Goal: Task Accomplishment & Management: Manage account settings

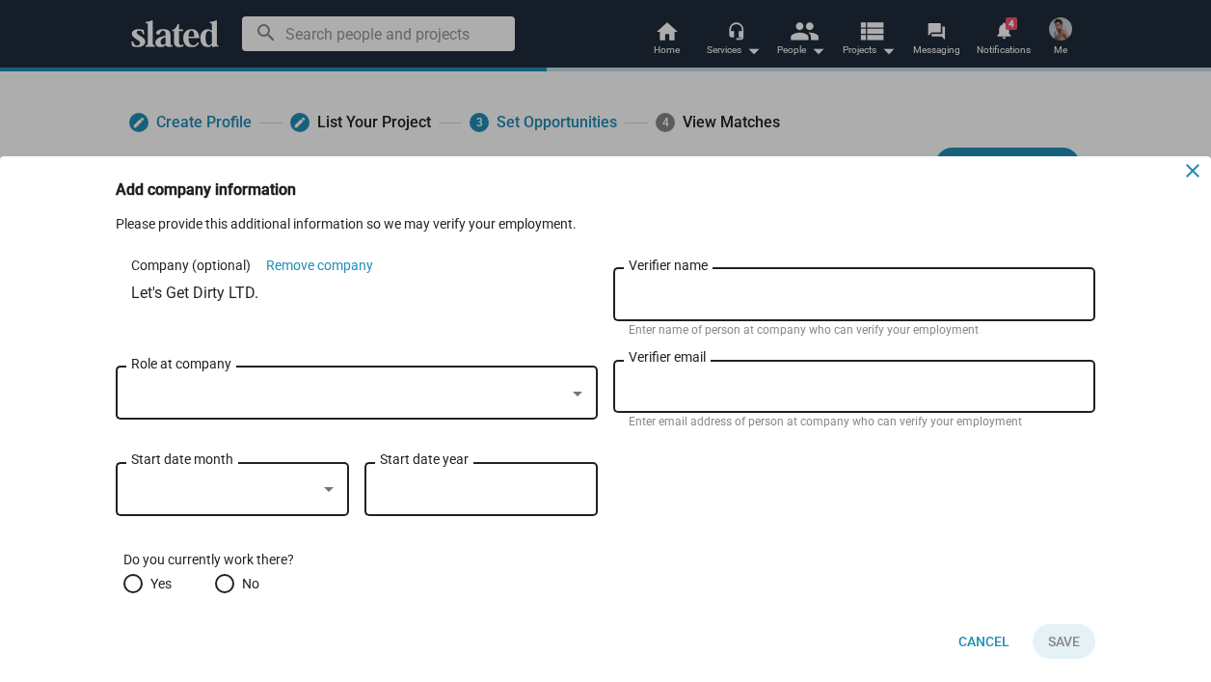
click at [1193, 172] on mat-icon "close" at bounding box center [1192, 170] width 23 height 23
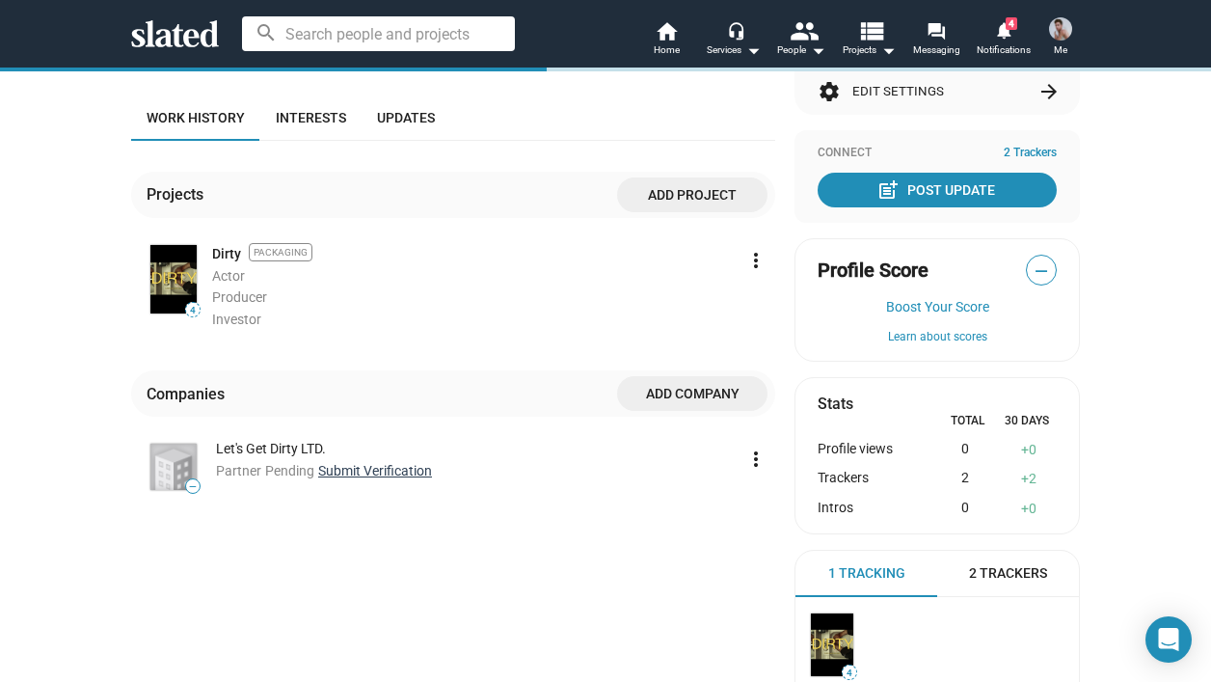
scroll to position [315, 0]
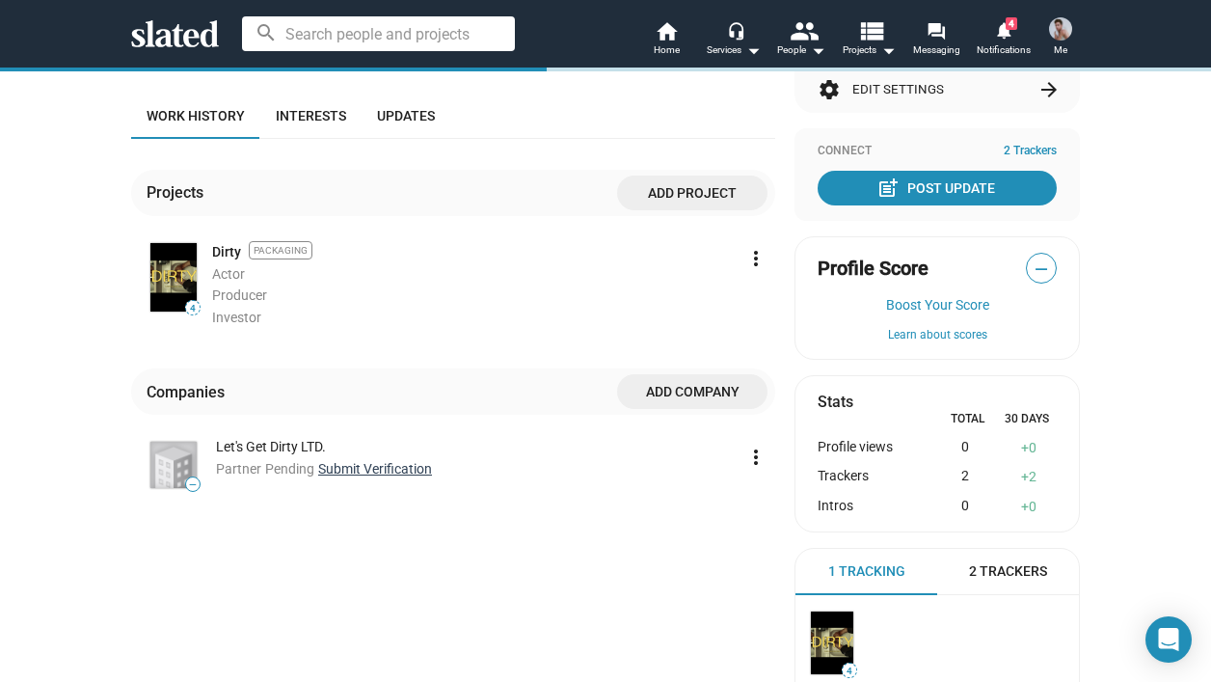
click at [389, 472] on link "Submit Verification" at bounding box center [375, 468] width 114 height 15
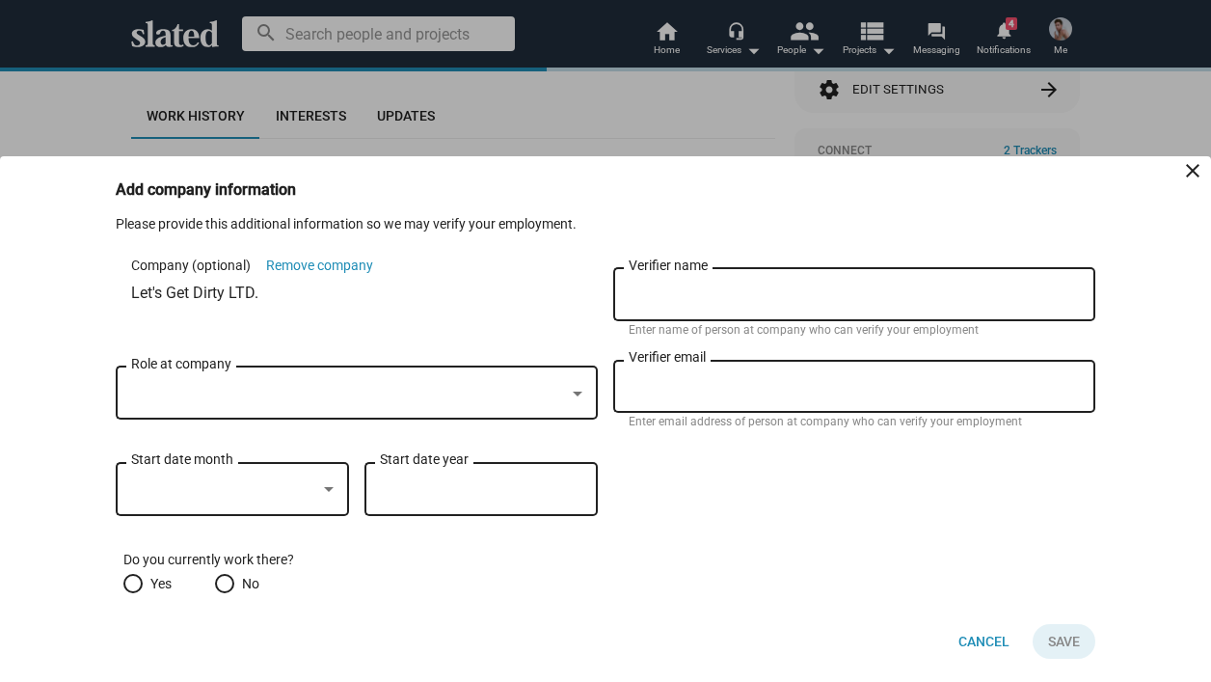
click at [394, 395] on div at bounding box center [348, 394] width 434 height 20
click at [695, 293] on input "Verifier name" at bounding box center [854, 294] width 451 height 17
type input "[PERSON_NAME]"
click at [672, 393] on input "Verifier email" at bounding box center [854, 386] width 451 height 17
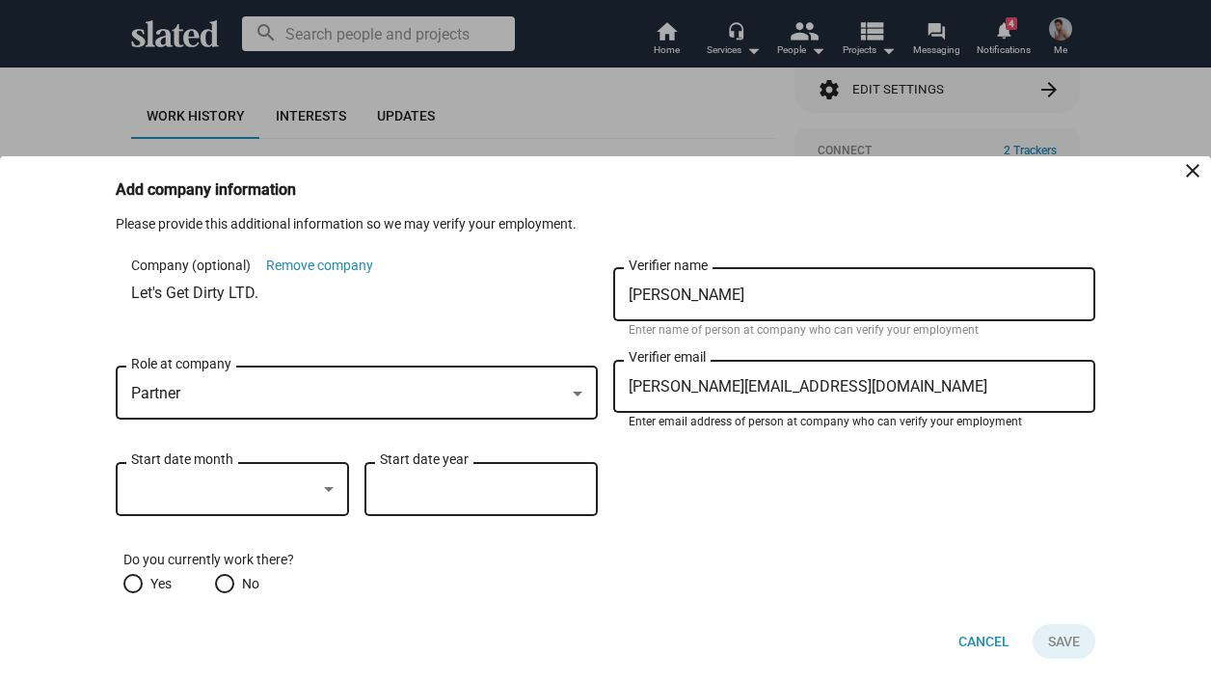
type input "[PERSON_NAME][EMAIL_ADDRESS][DOMAIN_NAME]"
click at [323, 404] on div "Partner Role at company" at bounding box center [356, 391] width 451 height 57
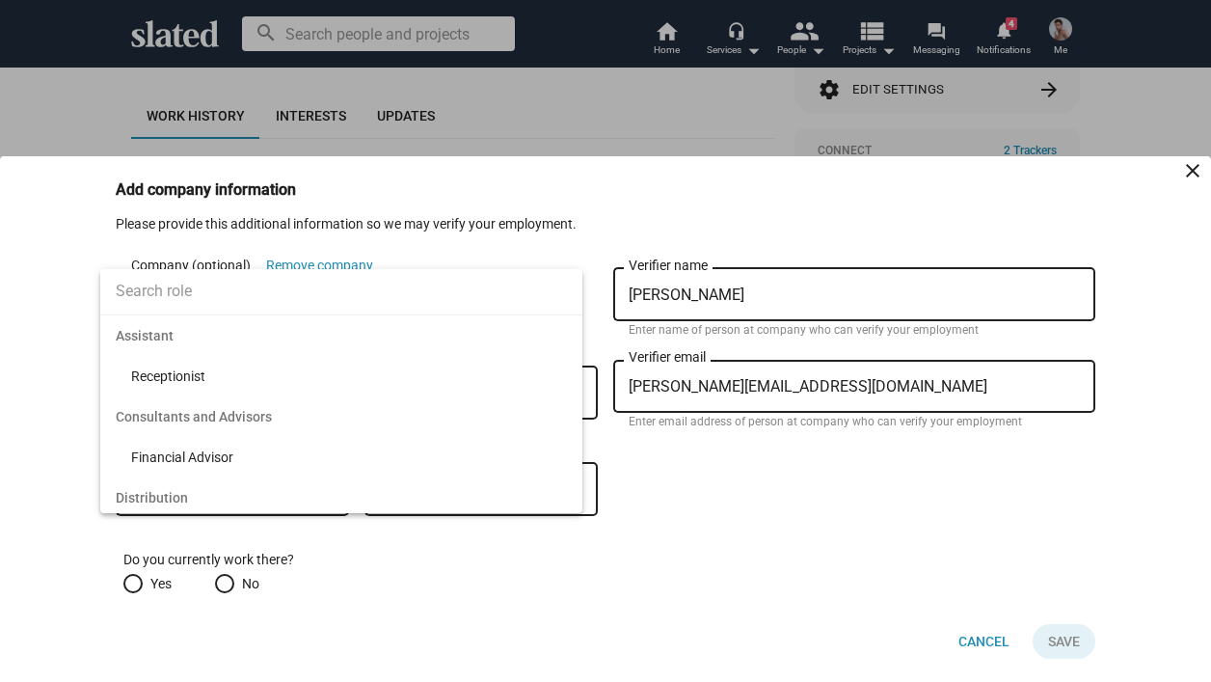
click at [0, 453] on div at bounding box center [605, 341] width 1211 height 682
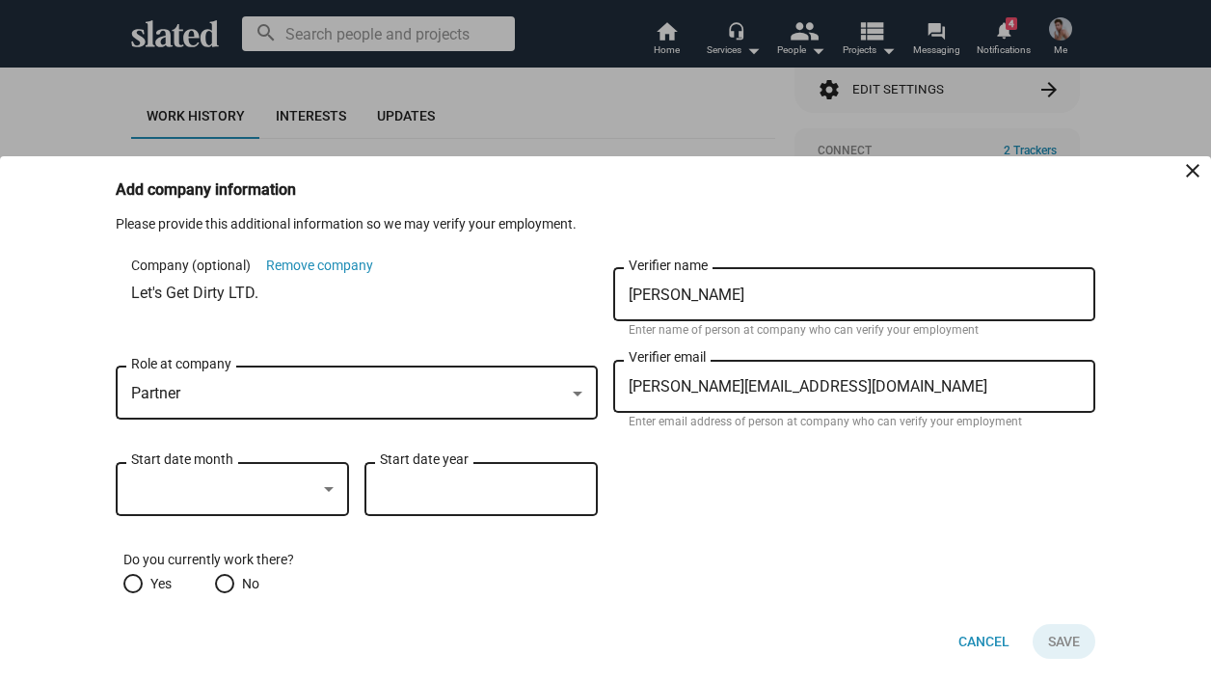
click at [147, 497] on div at bounding box center [223, 489] width 185 height 20
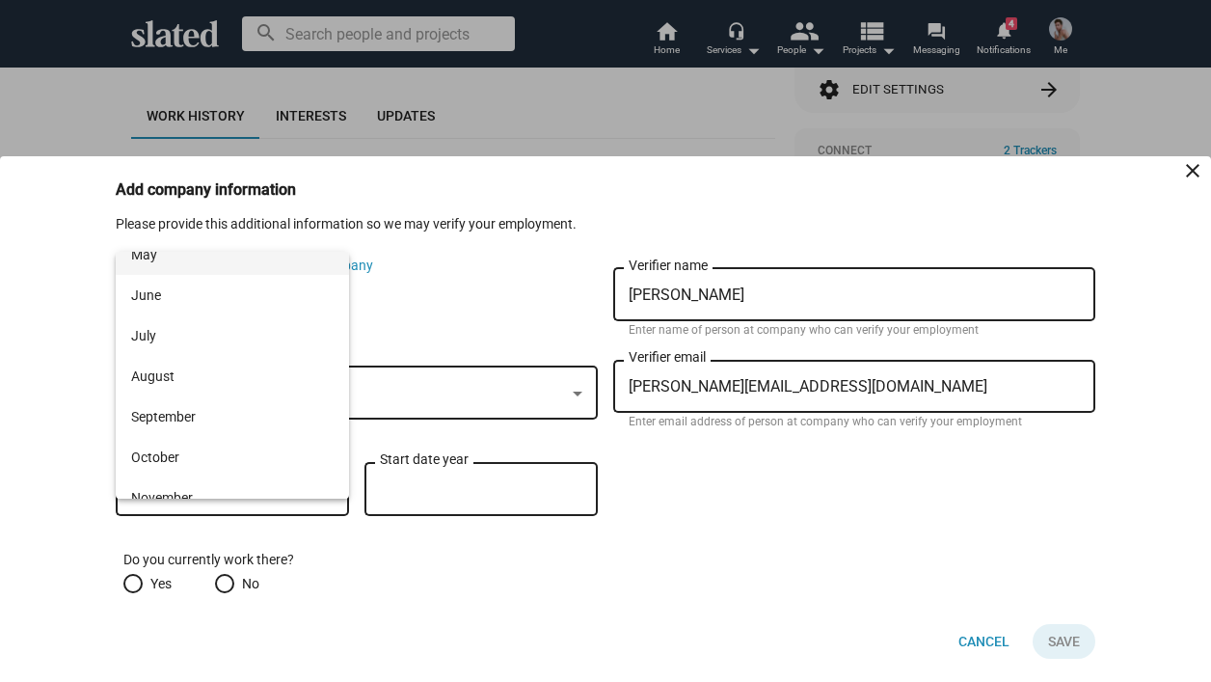
scroll to position [239, 0]
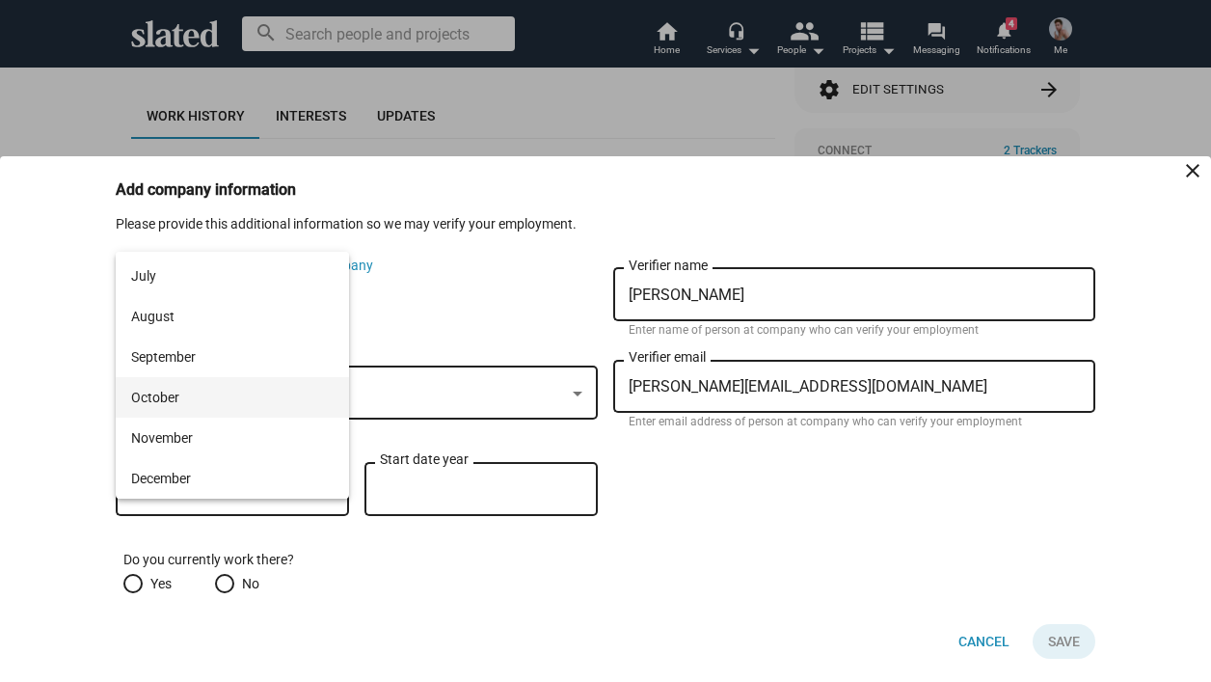
click at [176, 410] on span "October" at bounding box center [232, 397] width 202 height 40
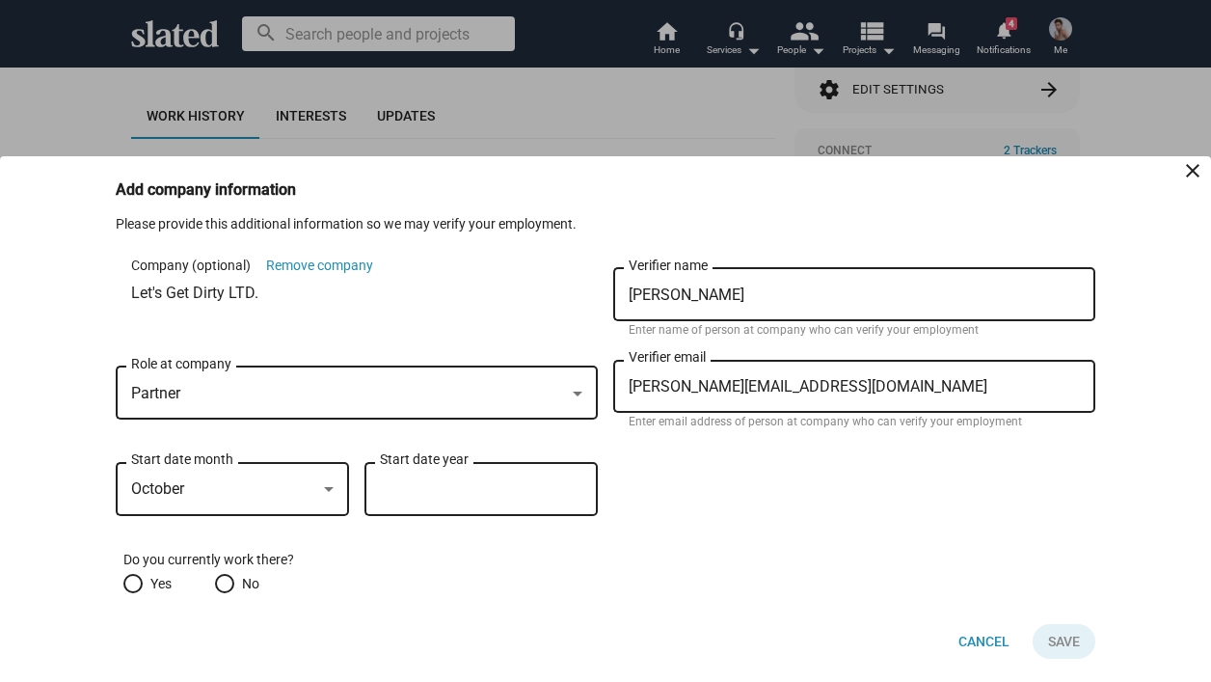
click at [412, 487] on input "Start date year" at bounding box center [481, 489] width 202 height 17
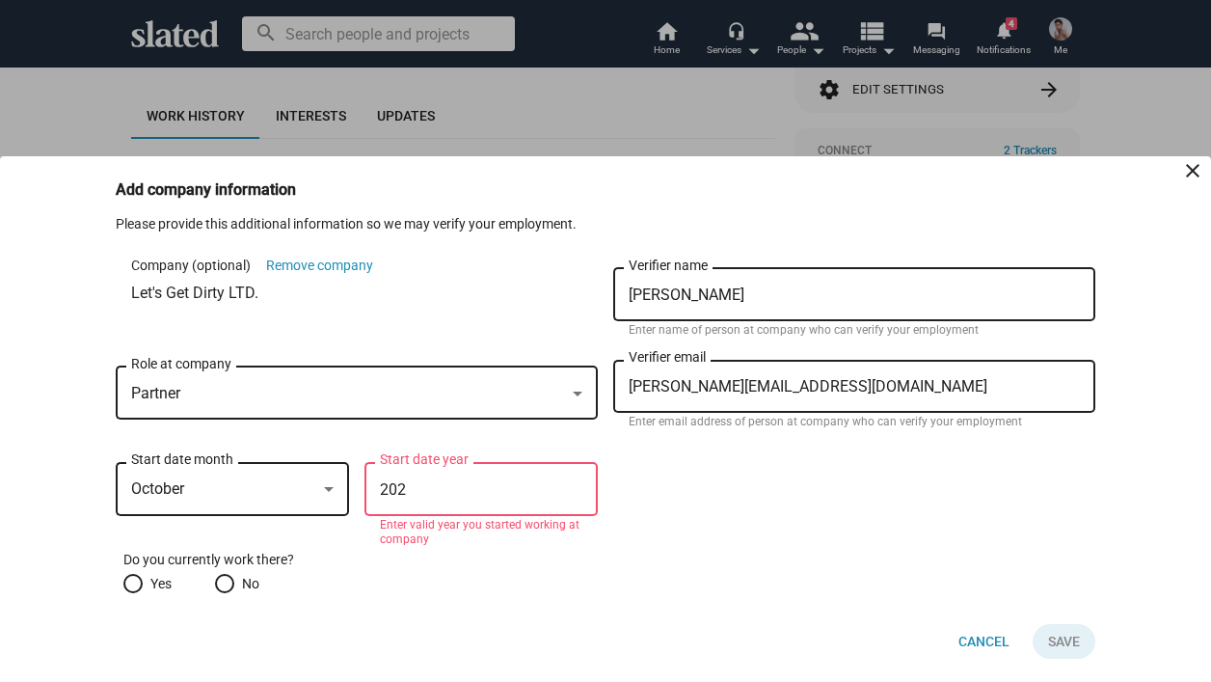
click at [244, 489] on div "October" at bounding box center [223, 489] width 185 height 20
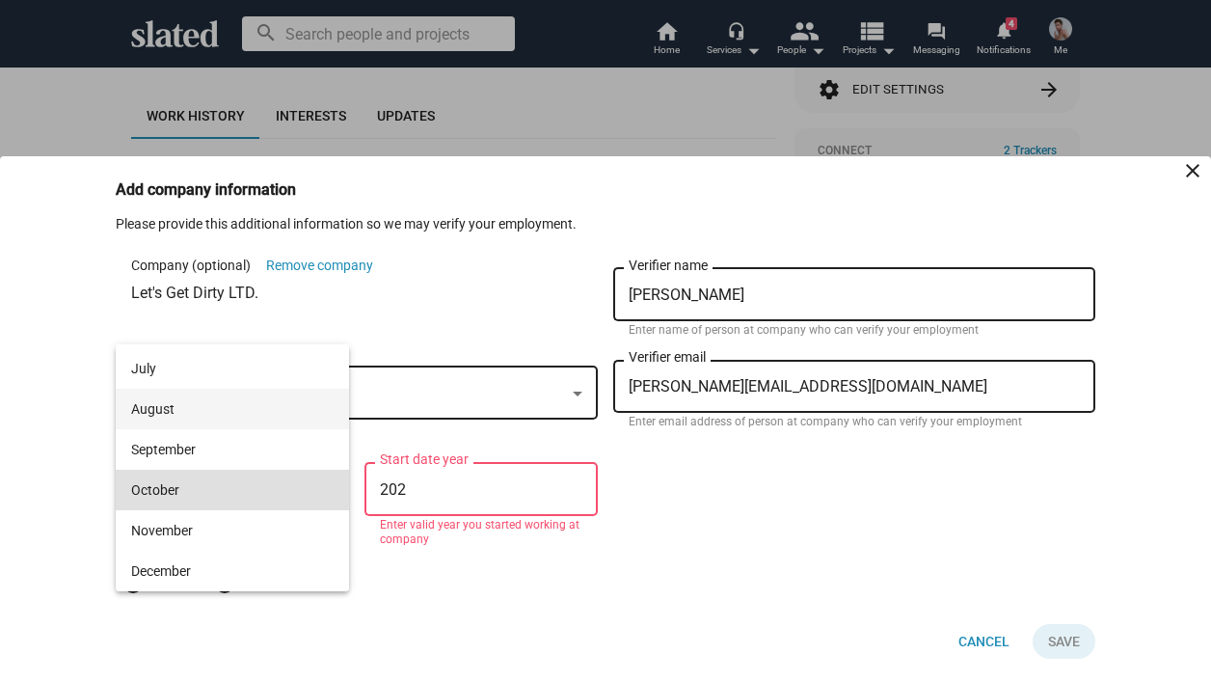
click at [255, 416] on span "August" at bounding box center [232, 409] width 202 height 40
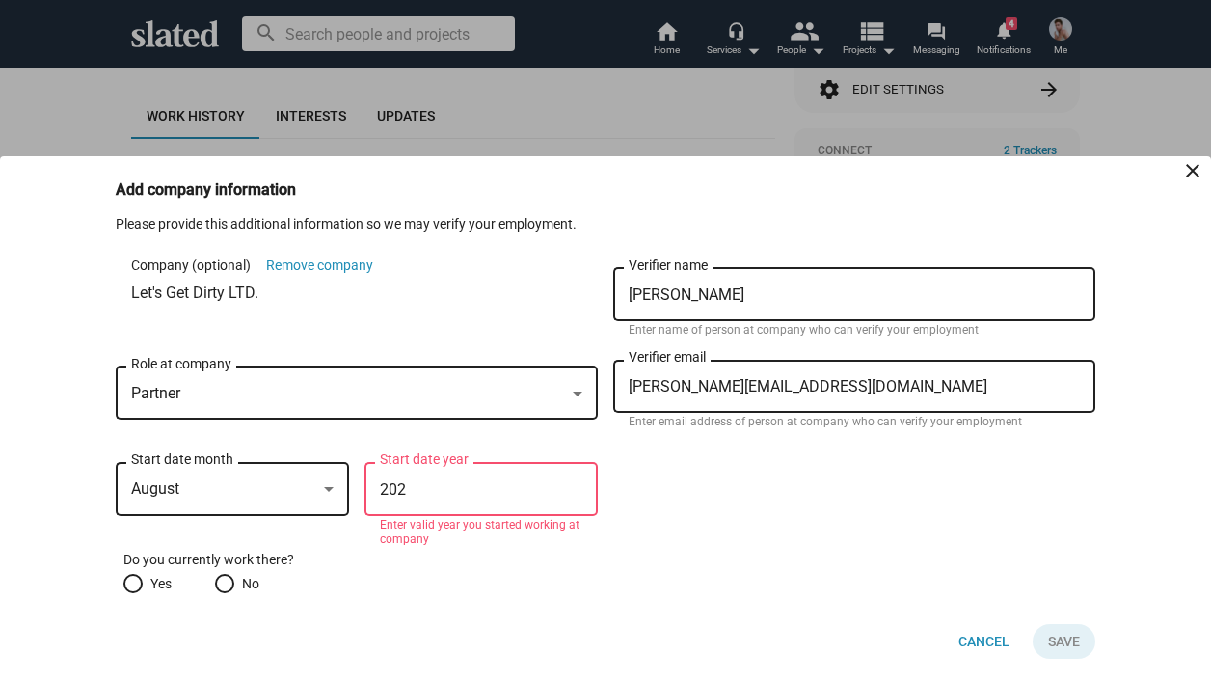
click at [447, 489] on input "202" at bounding box center [481, 489] width 202 height 17
type input "2025"
click at [138, 580] on span at bounding box center [132, 583] width 19 height 19
click at [138, 580] on input "Yes" at bounding box center [132, 583] width 19 height 19
radio input "true"
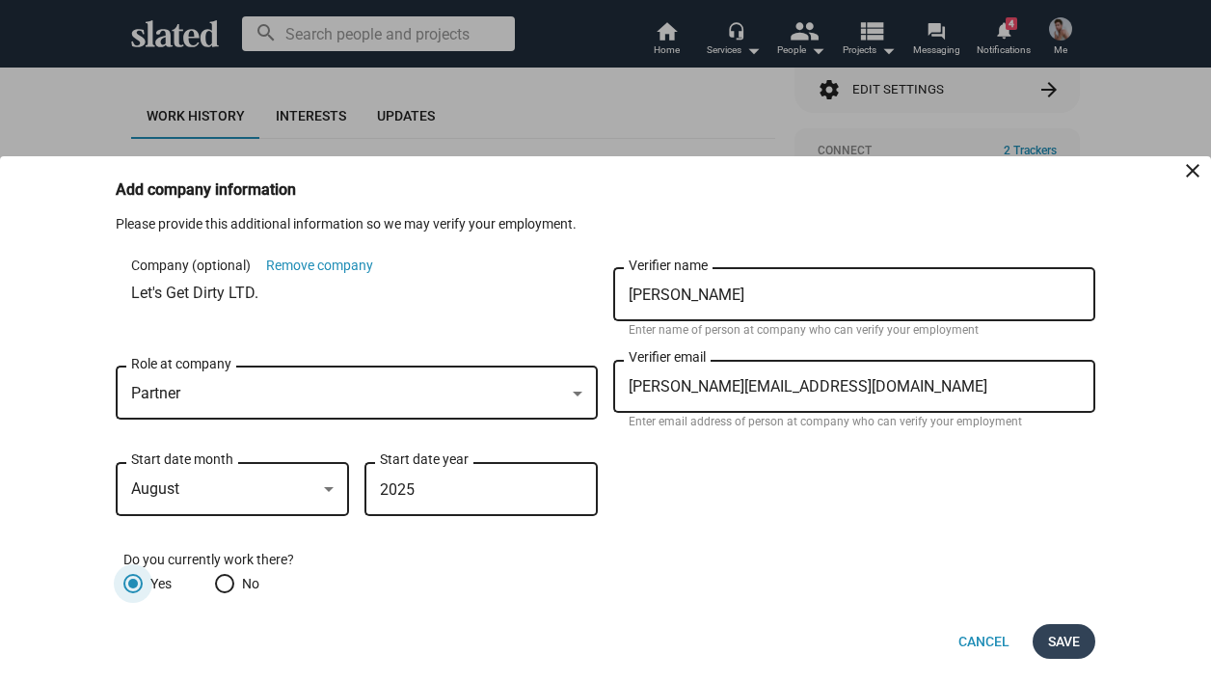
click at [1061, 640] on span "Save" at bounding box center [1064, 641] width 32 height 35
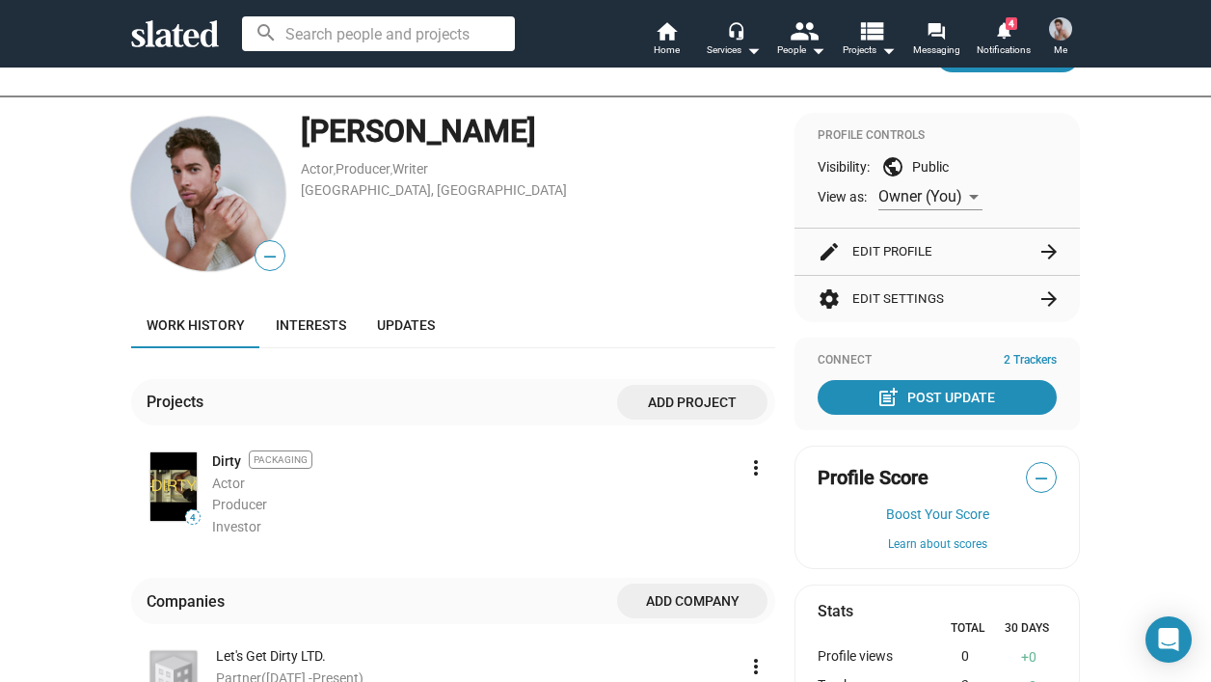
scroll to position [78, 0]
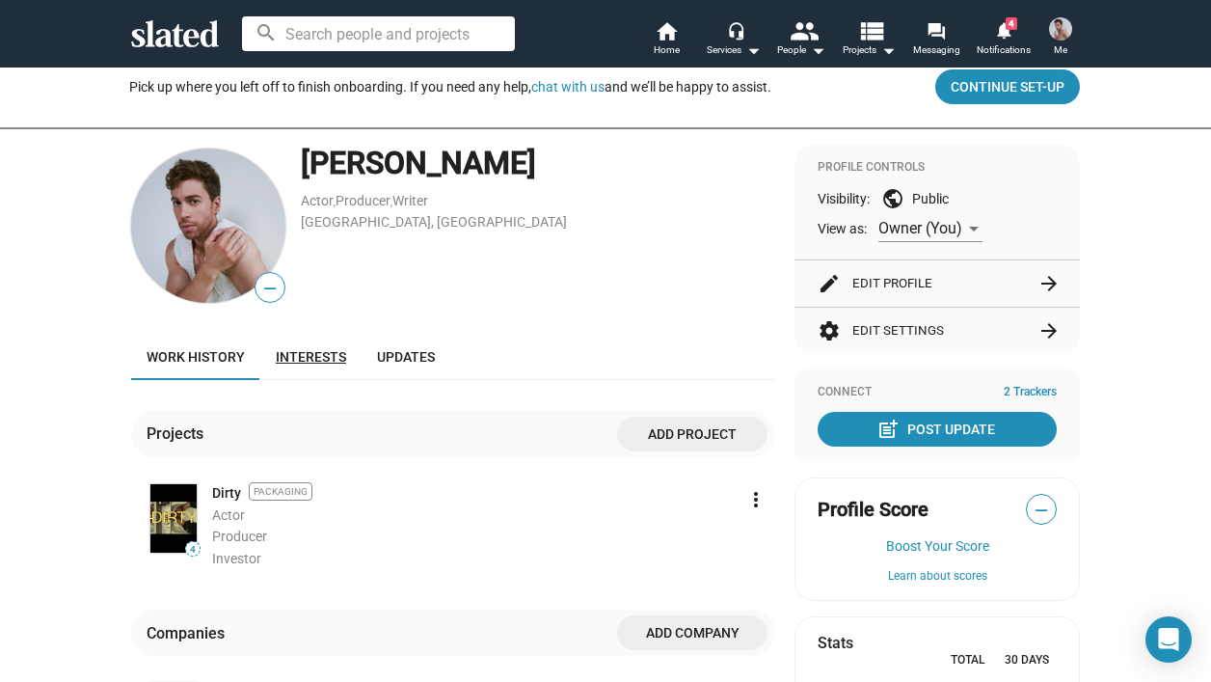
click at [319, 357] on span "Interests" at bounding box center [311, 356] width 70 height 15
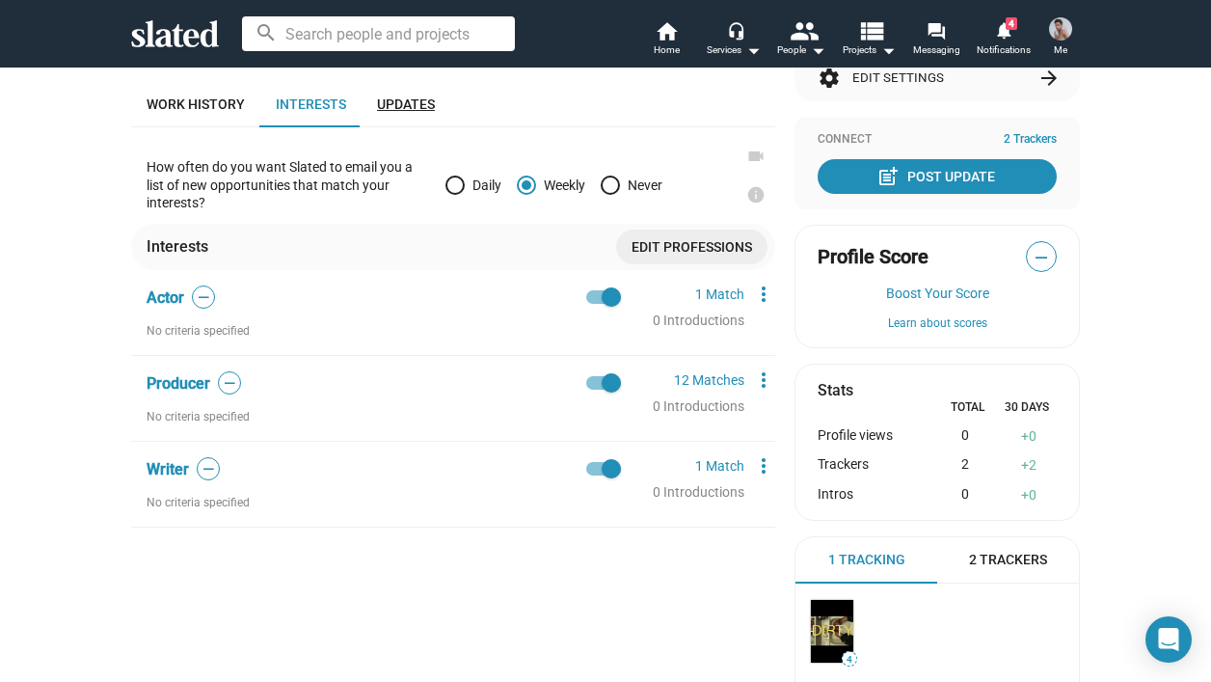
scroll to position [357, 0]
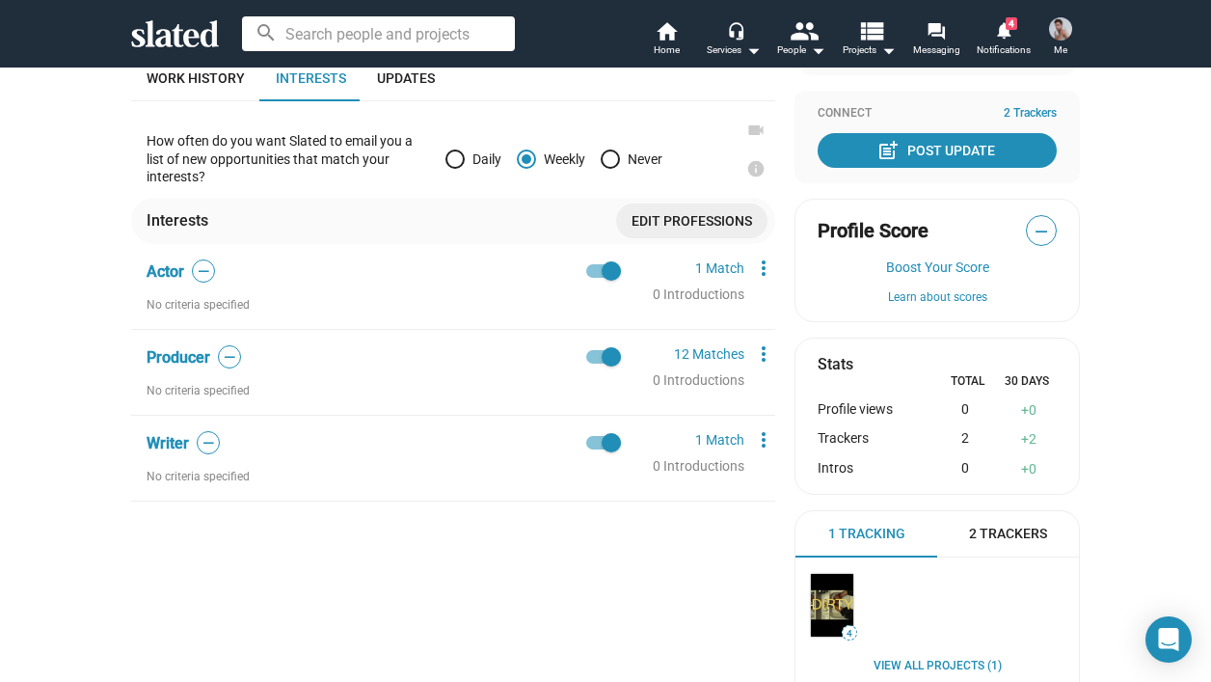
click at [602, 268] on span at bounding box center [611, 270] width 19 height 19
click at [596, 278] on input "checkbox" at bounding box center [595, 278] width 1 height 1
checkbox input "false"
click at [608, 443] on span at bounding box center [611, 442] width 19 height 19
click at [596, 449] on input "checkbox" at bounding box center [595, 449] width 1 height 1
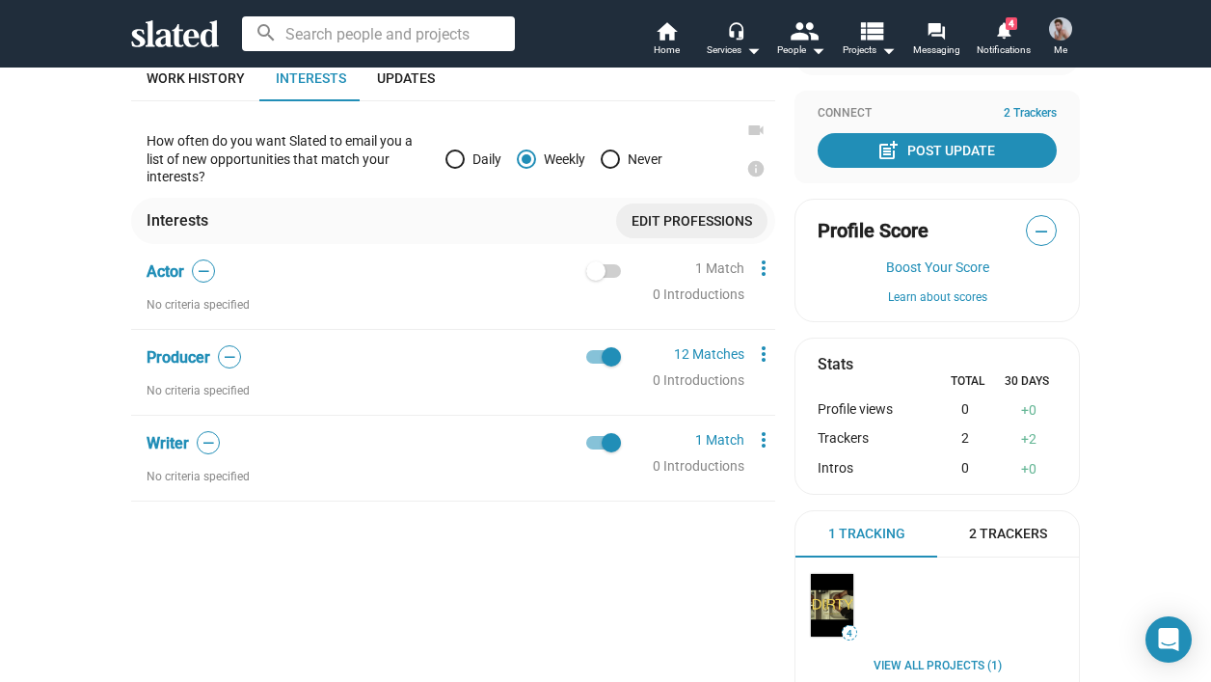
checkbox input "false"
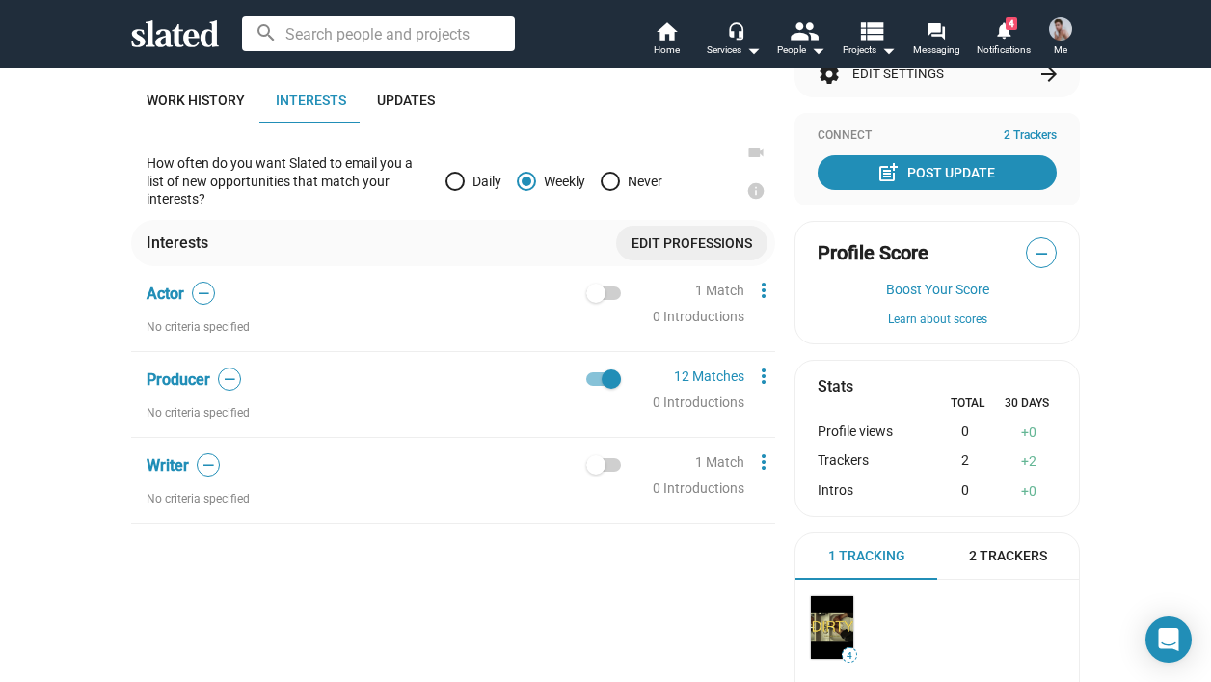
scroll to position [315, 0]
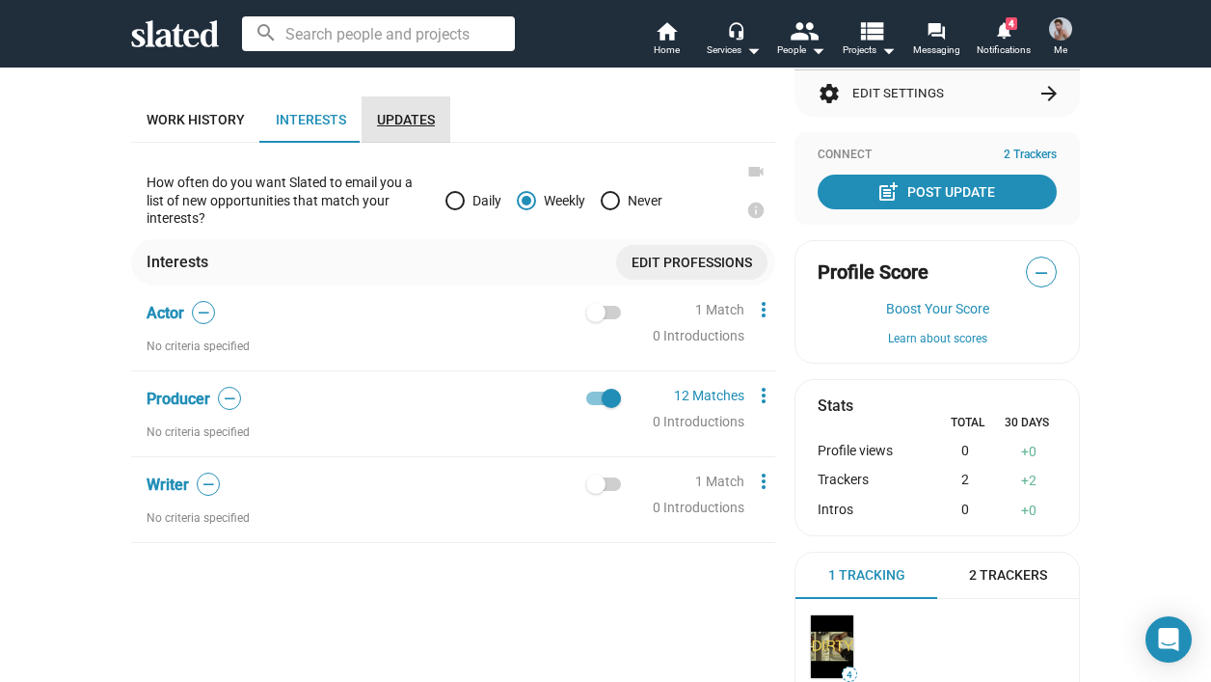
click at [388, 129] on link "Updates" at bounding box center [406, 119] width 89 height 46
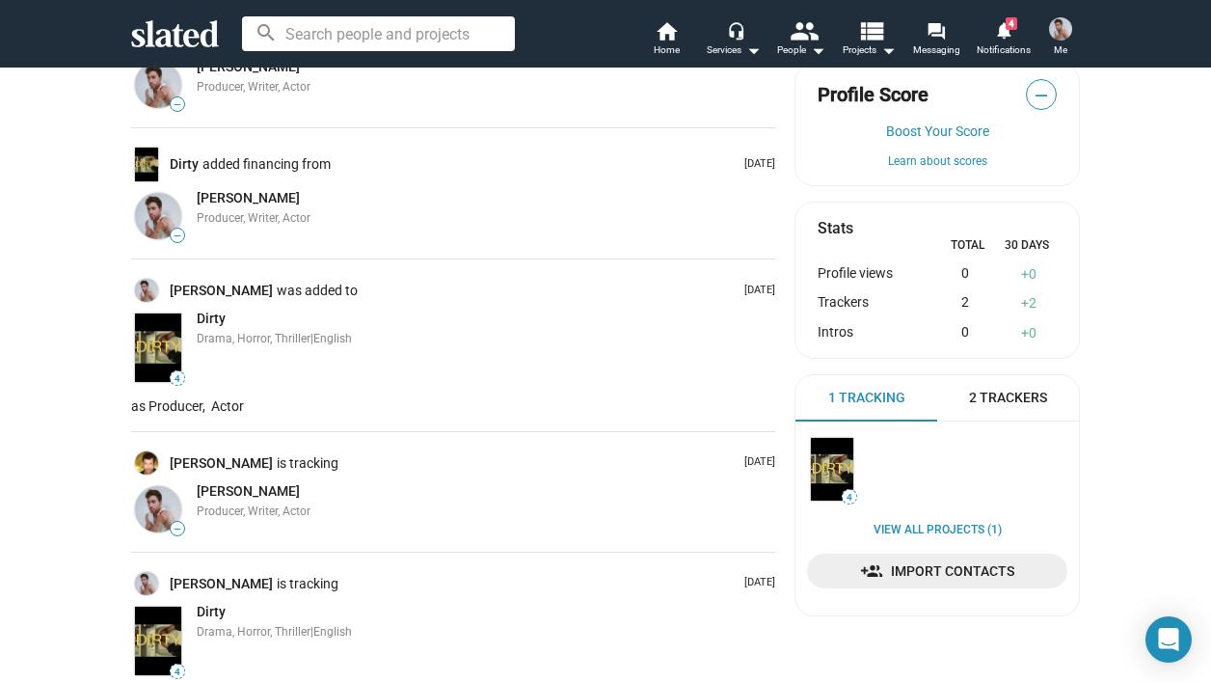
scroll to position [22, 0]
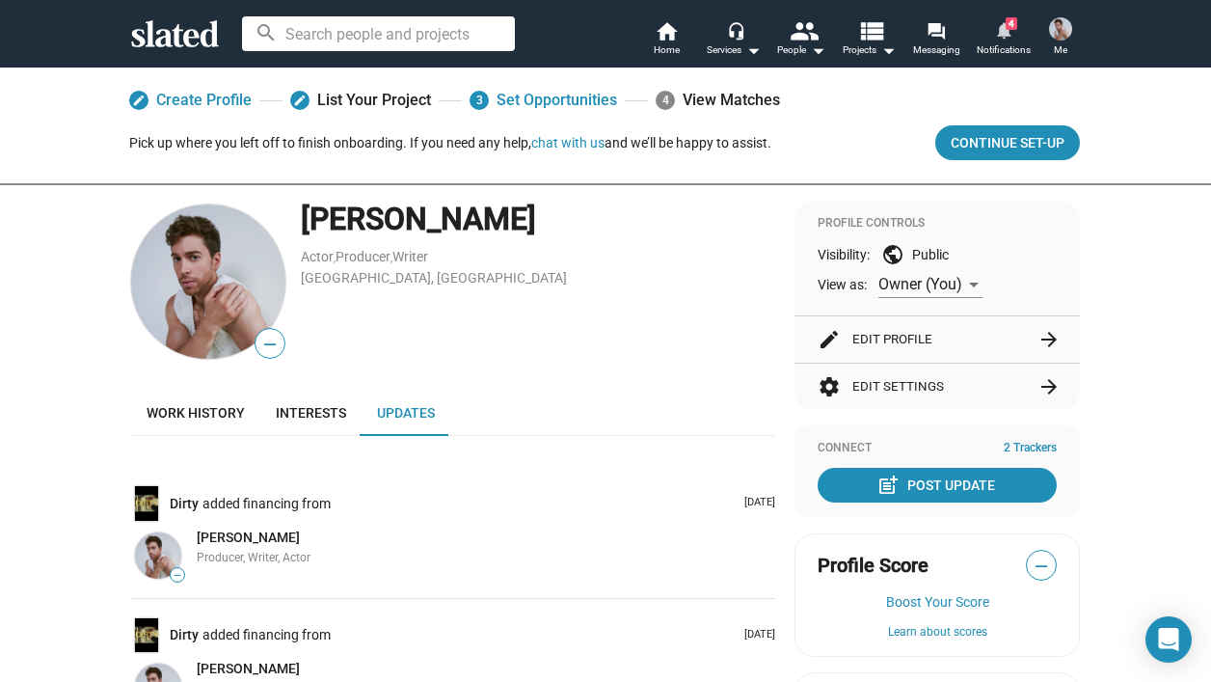
click at [1016, 30] on link "notifications 4 Notifications" at bounding box center [1003, 40] width 67 height 42
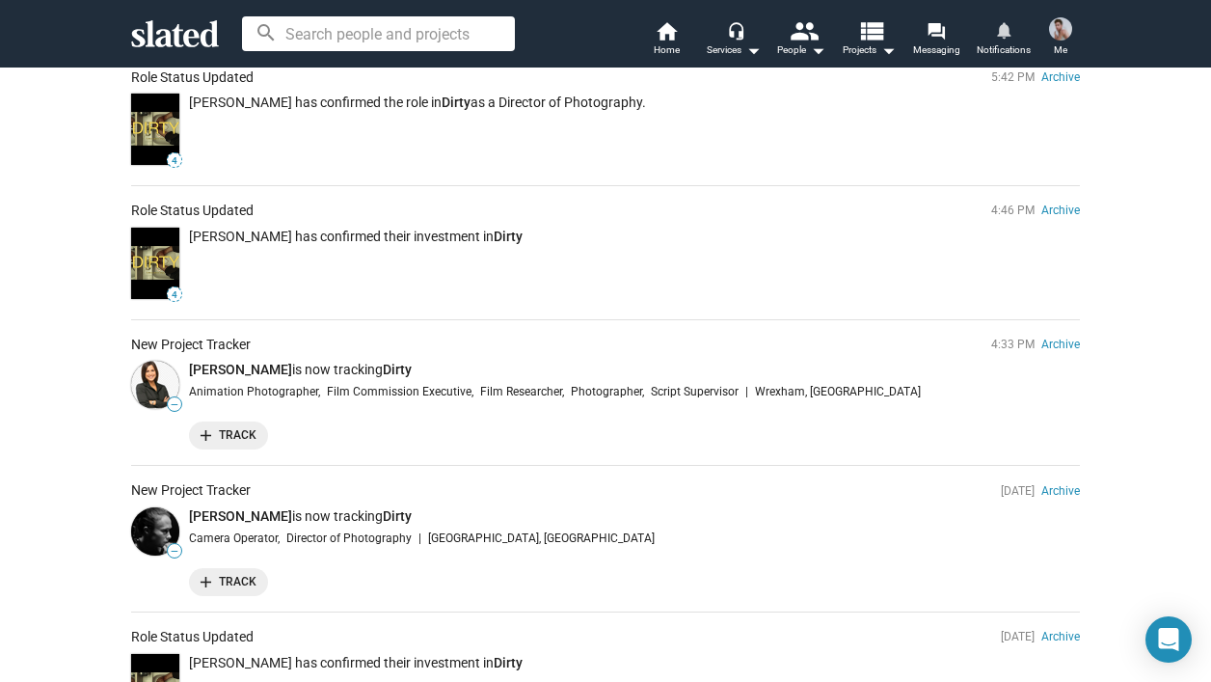
scroll to position [245, 0]
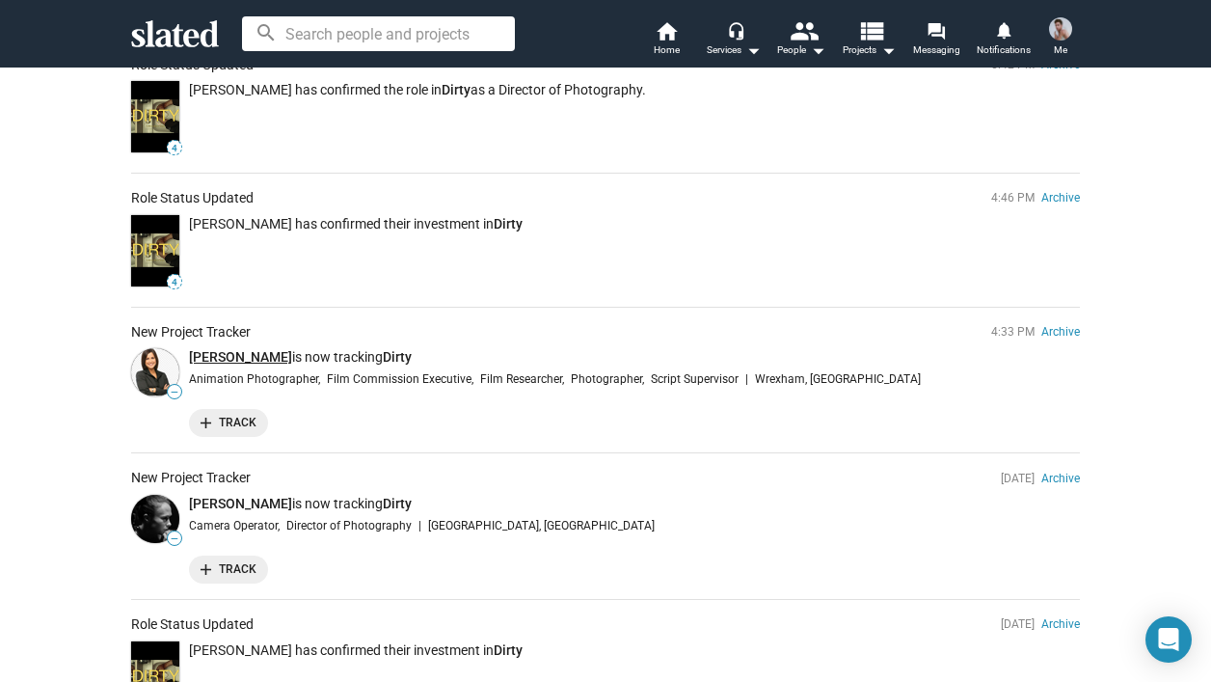
click at [204, 352] on link "[PERSON_NAME]" at bounding box center [240, 356] width 103 height 15
